Goal: Information Seeking & Learning: Learn about a topic

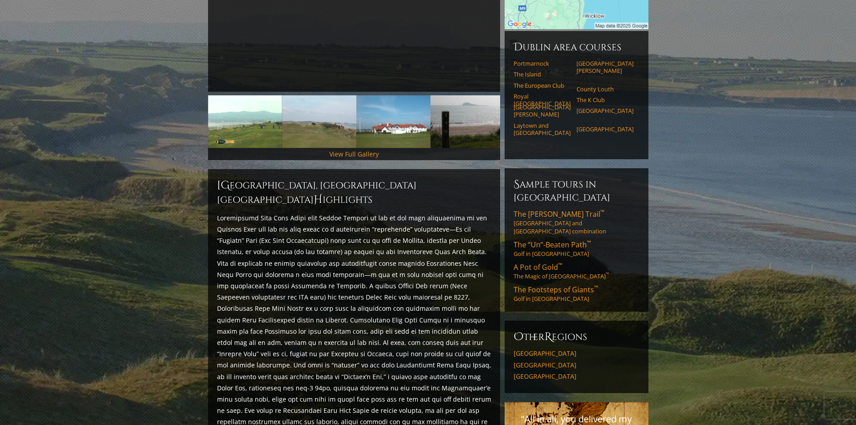
scroll to position [270, 0]
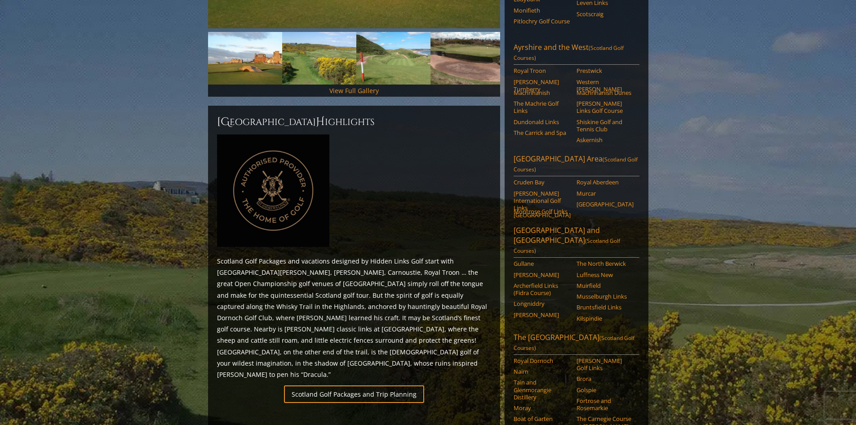
scroll to position [314, 0]
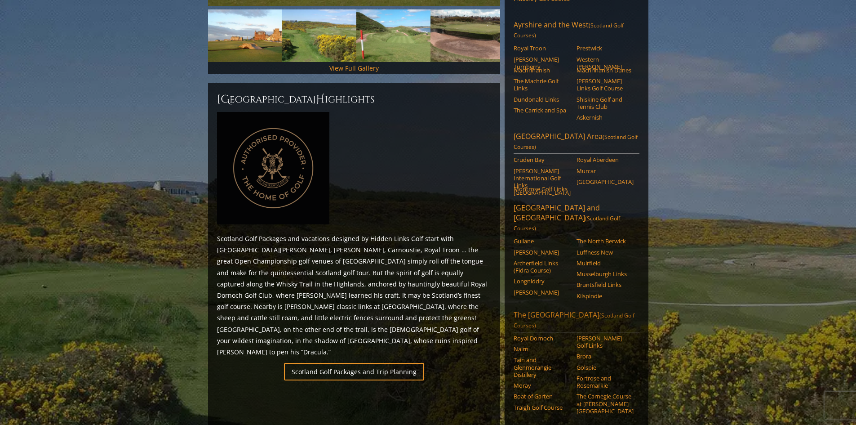
click at [519, 310] on link "The [GEOGRAPHIC_DATA] (Scotland Golf Courses)" at bounding box center [577, 321] width 126 height 22
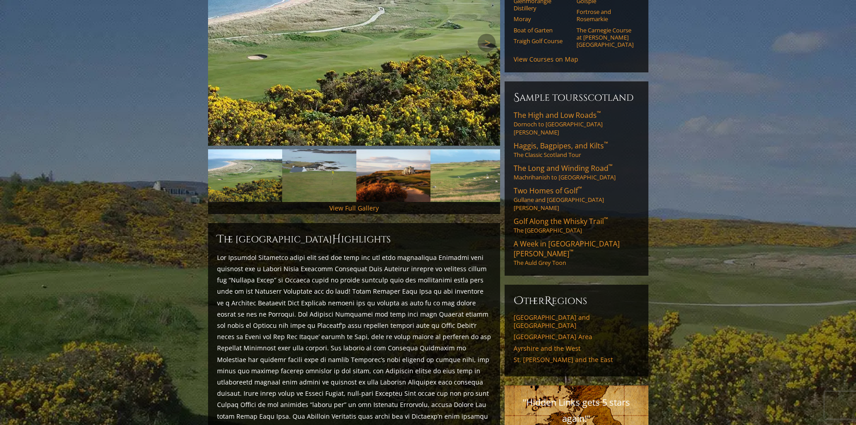
scroll to position [135, 0]
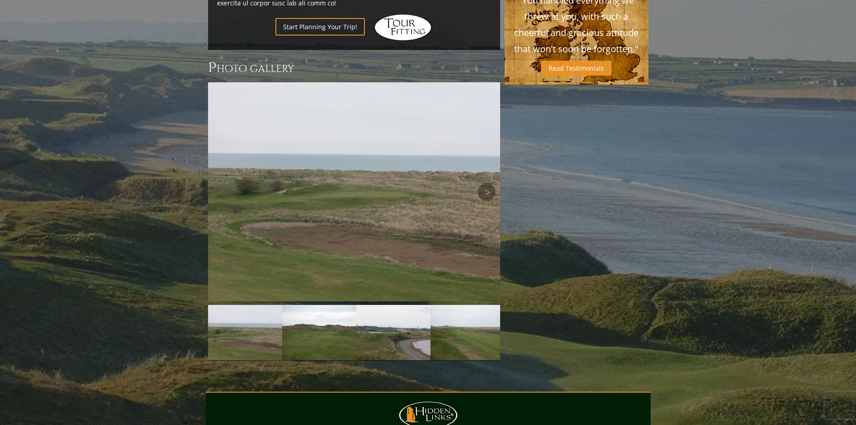
scroll to position [674, 0]
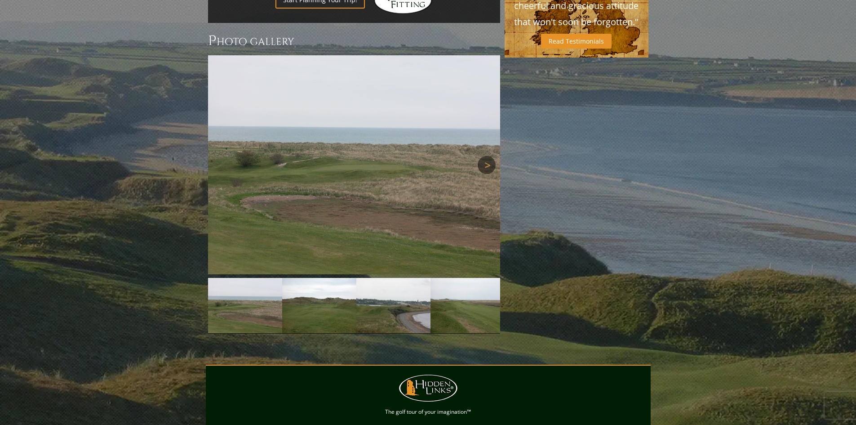
click at [481, 156] on link "Next" at bounding box center [487, 165] width 18 height 18
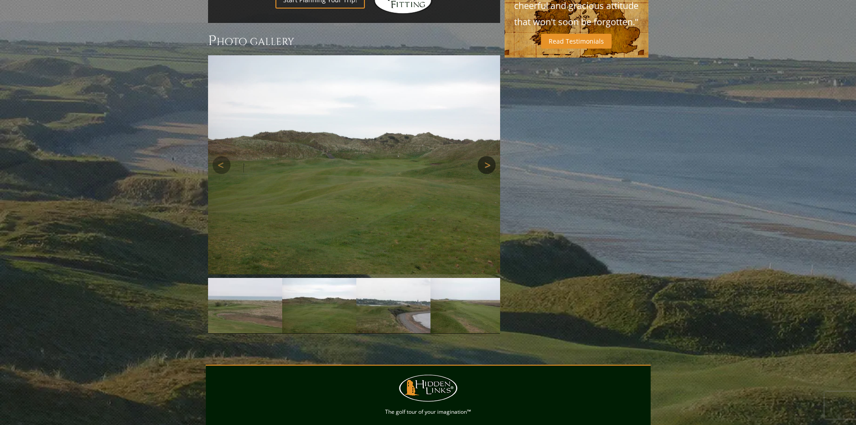
click at [481, 156] on link "Next" at bounding box center [487, 165] width 18 height 18
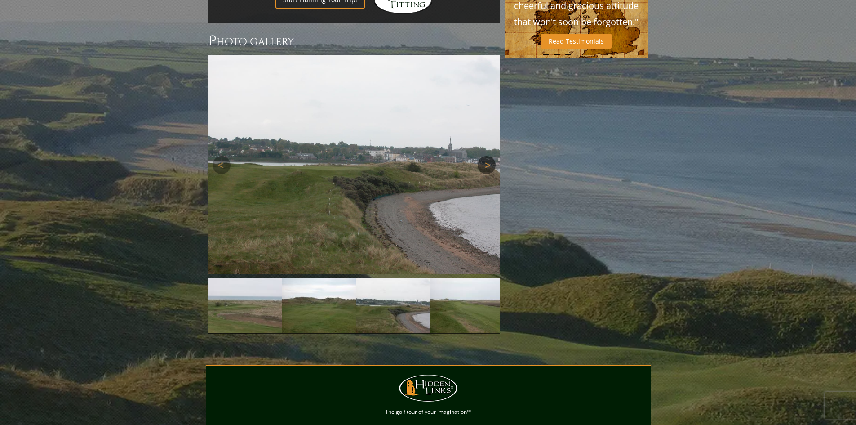
click at [481, 156] on link "Next" at bounding box center [487, 165] width 18 height 18
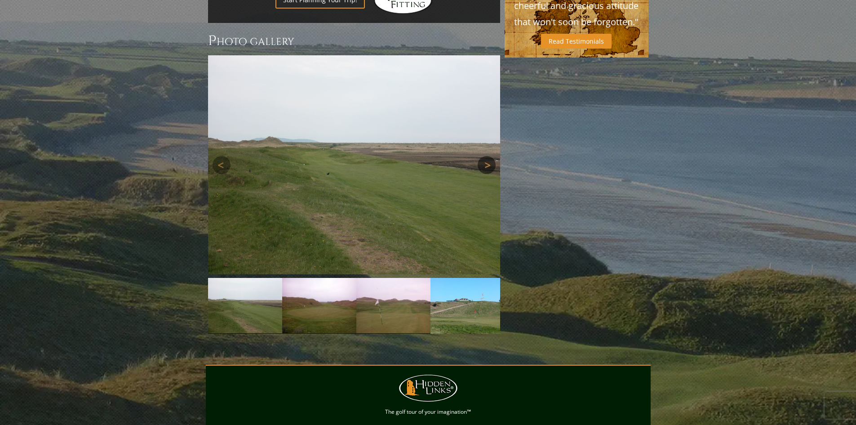
click at [481, 156] on link "Next" at bounding box center [487, 165] width 18 height 18
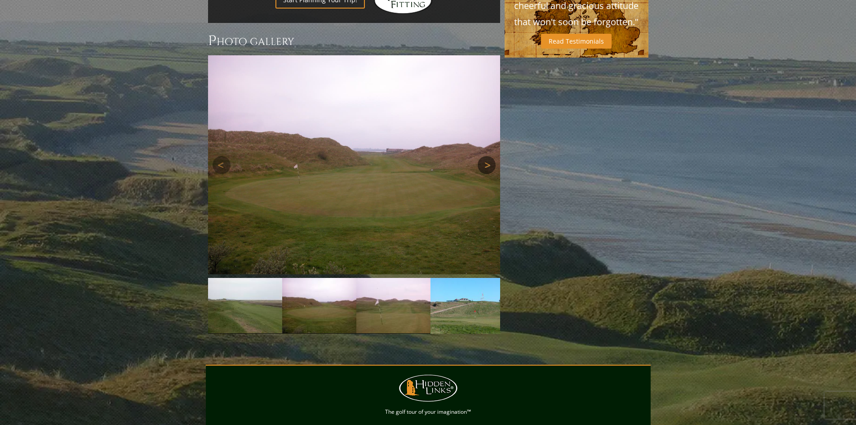
click at [481, 156] on link "Next" at bounding box center [487, 165] width 18 height 18
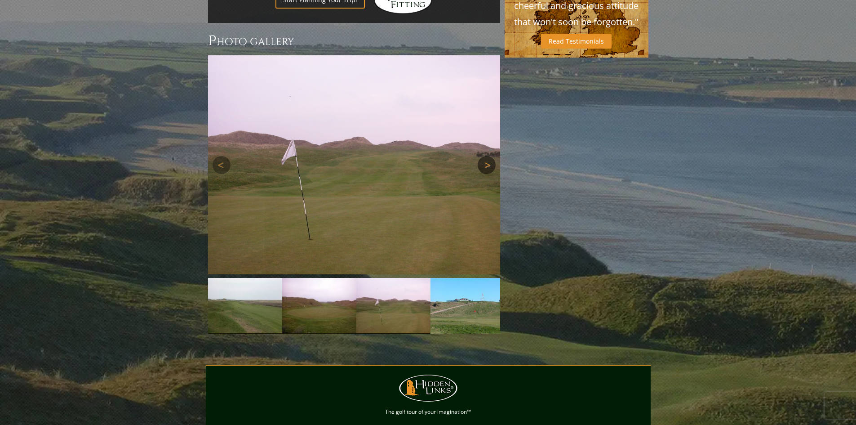
click at [481, 156] on link "Next" at bounding box center [487, 165] width 18 height 18
